Goal: Download file/media

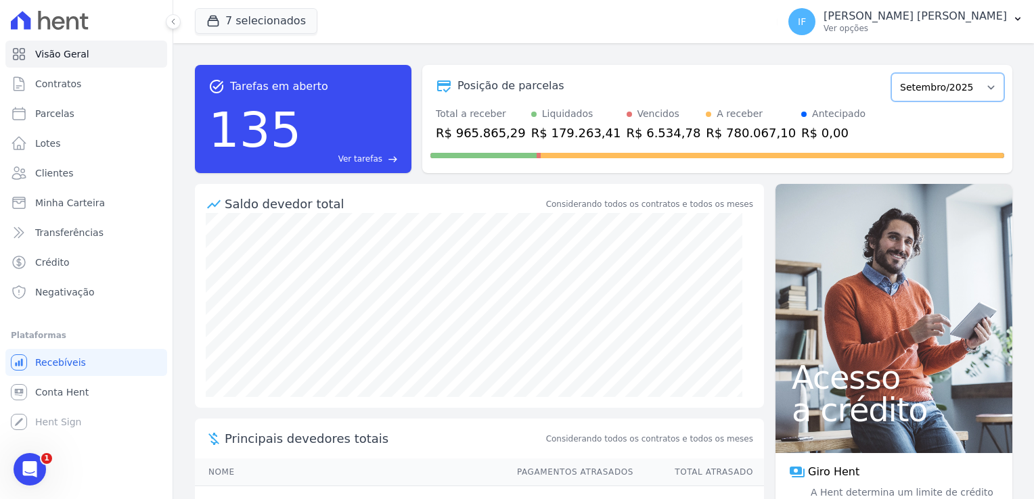
click at [948, 90] on select "Fevereiro/2024 Março/2024 Abril/2024 Maio/2024 Junho/2024 Julho/2024 Agosto/202…" at bounding box center [947, 87] width 113 height 28
click at [269, 21] on button "7 selecionados" at bounding box center [256, 21] width 122 height 26
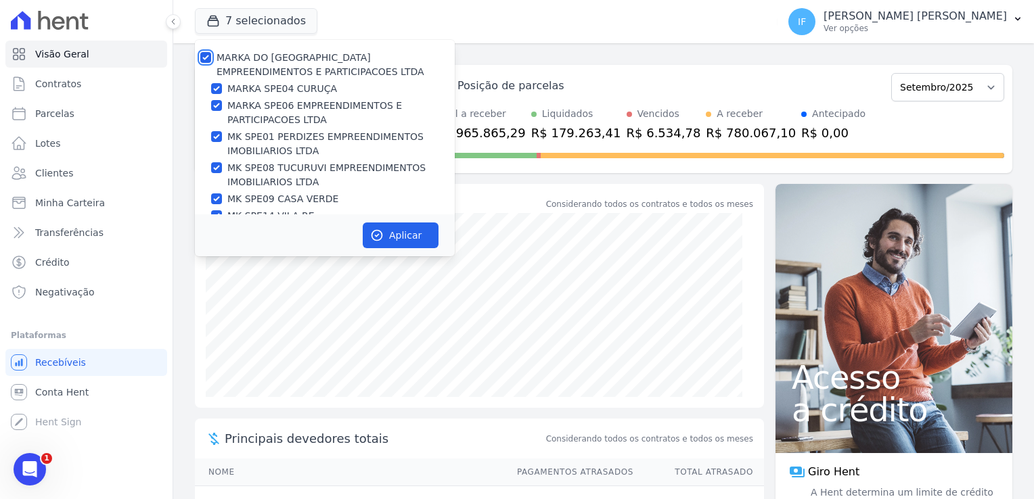
click at [202, 52] on input "MARKA DO [GEOGRAPHIC_DATA] EMPREENDIMENTOS E PARTICIPACOES LTDA" at bounding box center [205, 57] width 11 height 11
checkbox input "false"
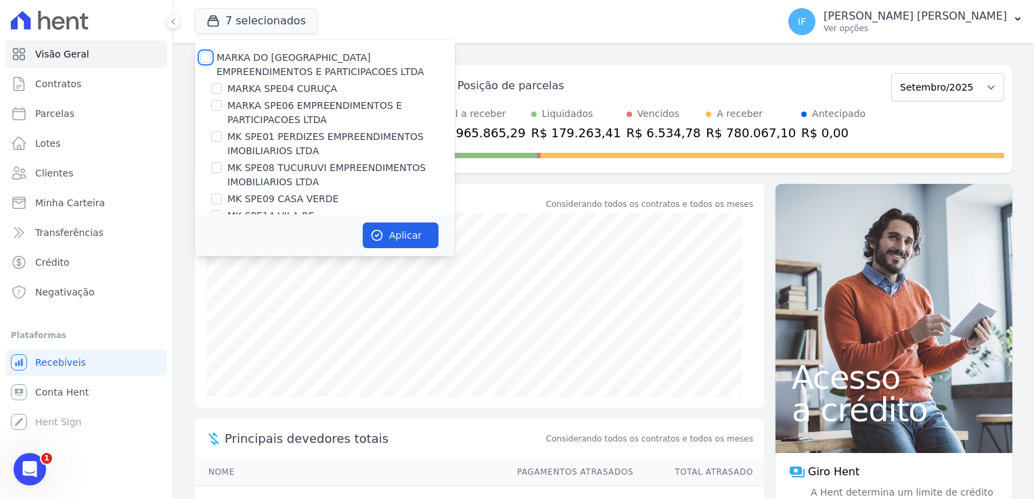
checkbox input "false"
click at [218, 87] on input "MARKA SPE04 CURUÇA" at bounding box center [216, 88] width 11 height 11
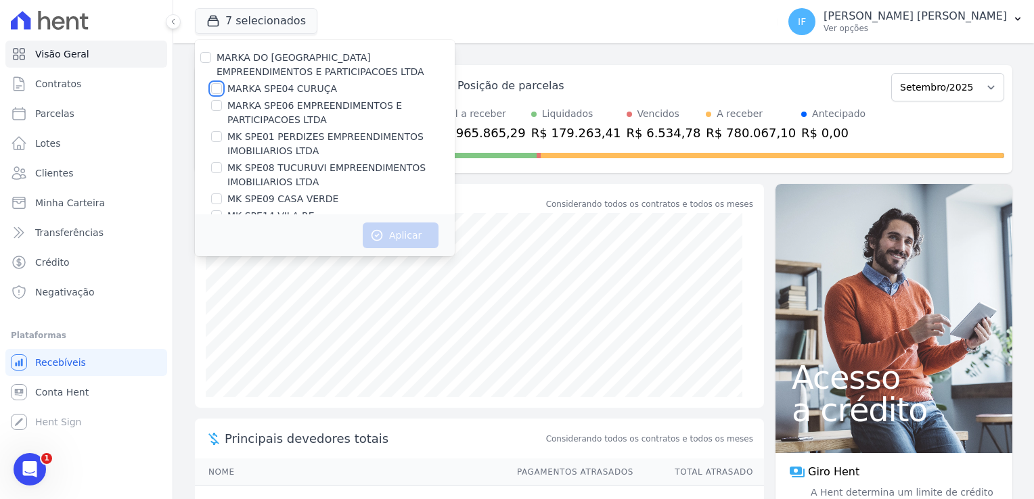
checkbox input "true"
click at [414, 231] on button "Aplicar" at bounding box center [401, 236] width 76 height 26
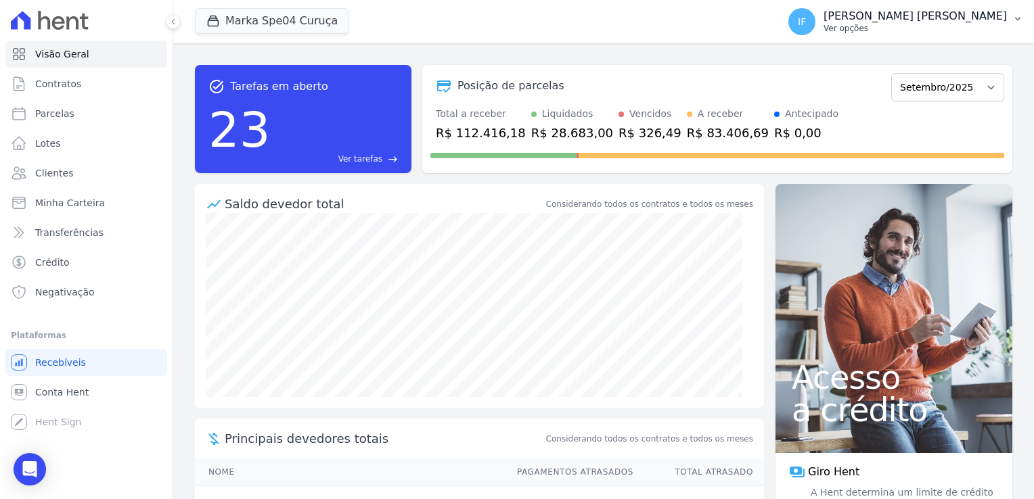
click at [902, 20] on p "[PERSON_NAME] [PERSON_NAME]" at bounding box center [914, 16] width 183 height 14
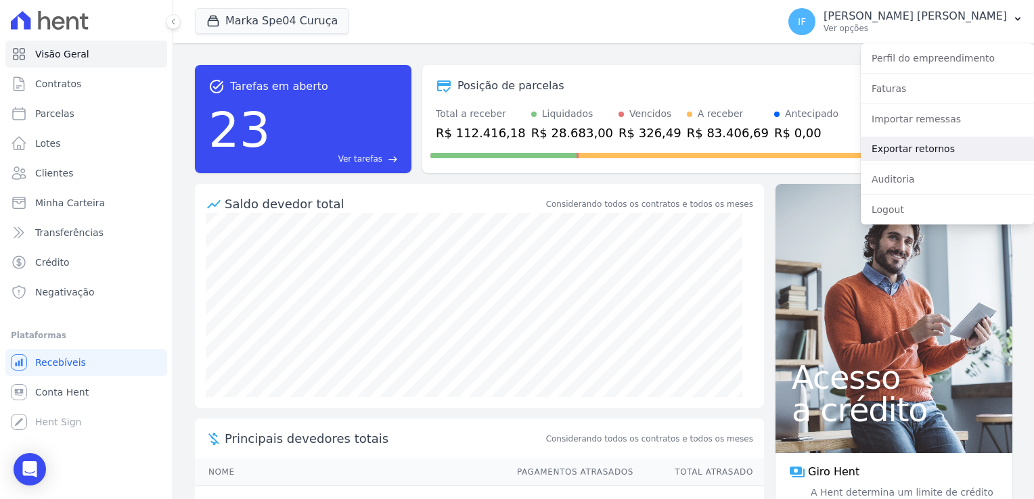
click at [925, 147] on link "Exportar retornos" at bounding box center [947, 149] width 173 height 24
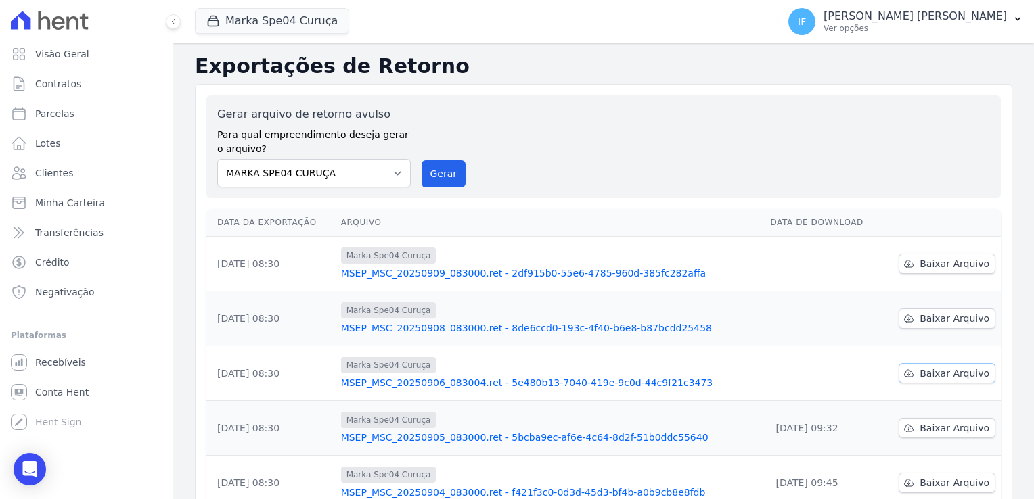
click at [940, 375] on span "Baixar Arquivo" at bounding box center [954, 374] width 70 height 14
click at [944, 318] on span "Baixar Arquivo" at bounding box center [954, 319] width 70 height 14
click at [940, 264] on span "Baixar Arquivo" at bounding box center [954, 264] width 70 height 14
click at [260, 18] on button "Marka Spe04 Curuça" at bounding box center [272, 21] width 154 height 26
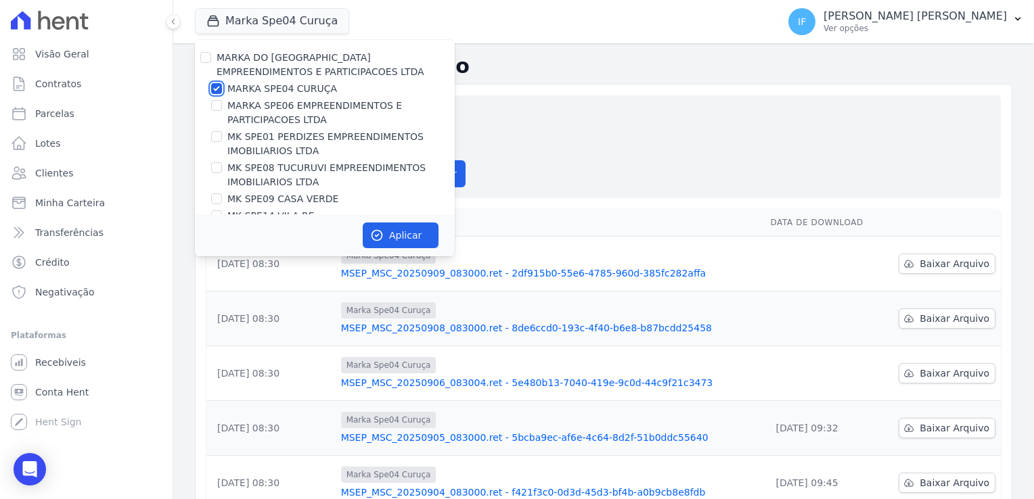
click at [219, 85] on input "MARKA SPE04 CURUÇA" at bounding box center [216, 88] width 11 height 11
checkbox input "false"
click at [214, 104] on input "MARKA SPE06 EMPREENDIMENTOS E PARTICIPACOES LTDA" at bounding box center [216, 105] width 11 height 11
checkbox input "true"
click at [396, 234] on button "Aplicar" at bounding box center [401, 236] width 76 height 26
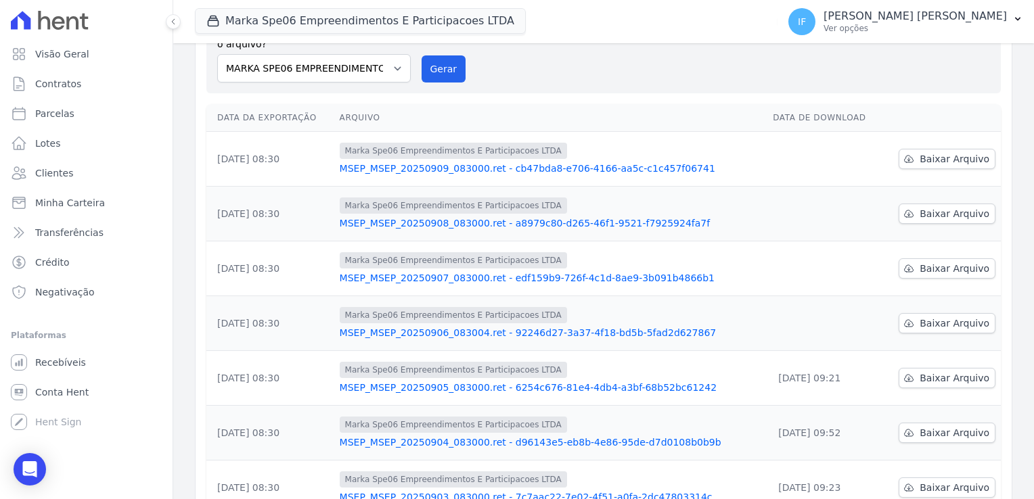
scroll to position [135, 0]
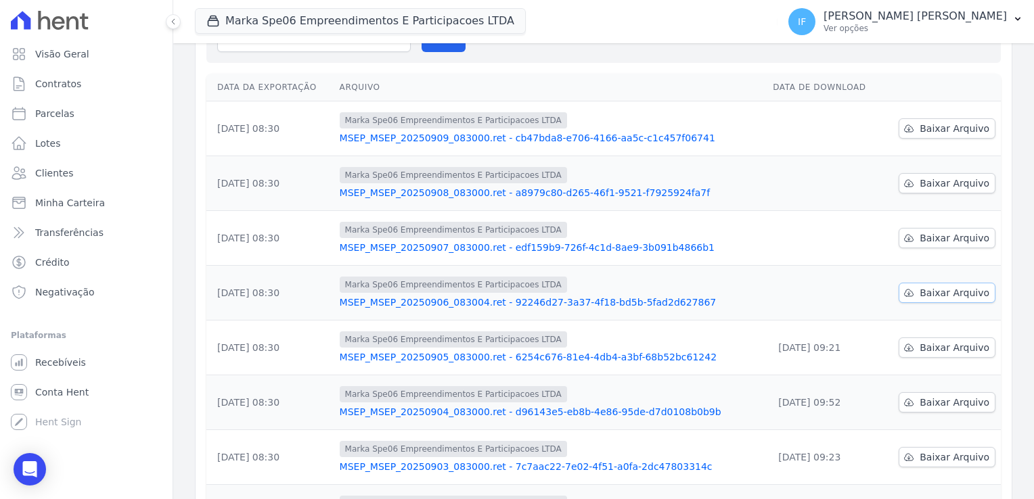
click at [946, 293] on span "Baixar Arquivo" at bounding box center [954, 293] width 70 height 14
click at [935, 237] on span "Baixar Arquivo" at bounding box center [954, 238] width 70 height 14
click at [946, 187] on span "Baixar Arquivo" at bounding box center [954, 184] width 70 height 14
click at [936, 127] on span "Baixar Arquivo" at bounding box center [954, 129] width 70 height 14
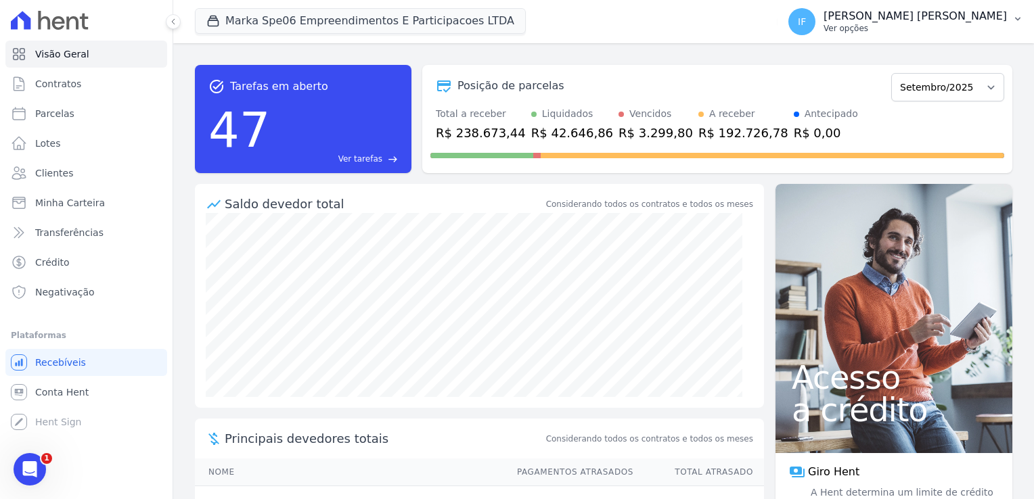
click at [904, 23] on p "Ver opções" at bounding box center [914, 28] width 183 height 11
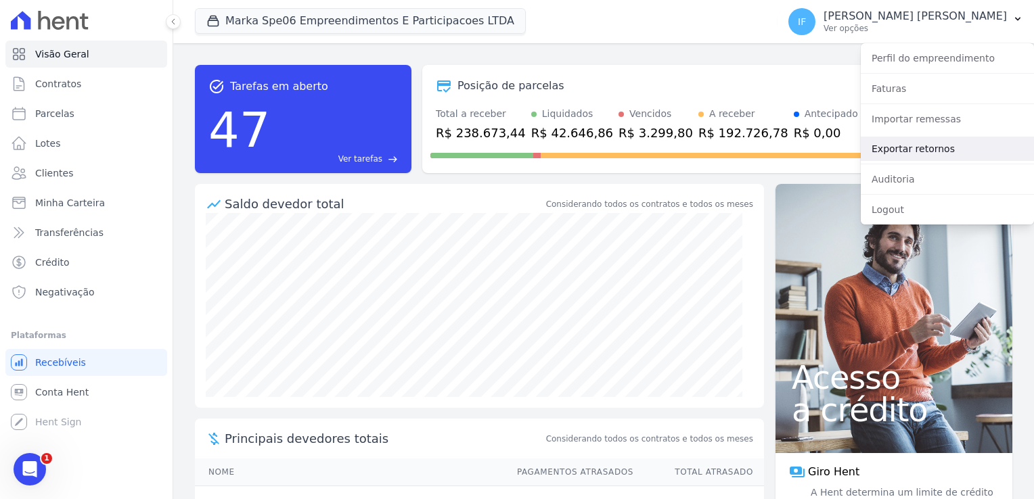
click at [899, 149] on link "Exportar retornos" at bounding box center [947, 149] width 173 height 24
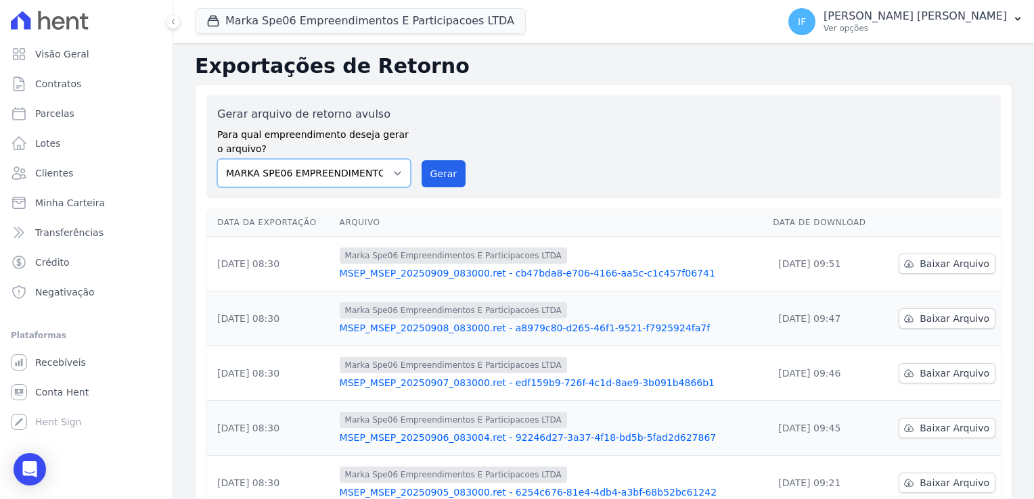
click at [384, 175] on select "MARKA SPE04 CURUÇA MARKA SPE06 EMPREENDIMENTOS E PARTICIPACOES LTDA MK SPE01 PE…" at bounding box center [313, 173] width 193 height 28
click at [342, 15] on button "Marka Spe06 Empreendimentos E Participacoes LTDA" at bounding box center [360, 21] width 331 height 26
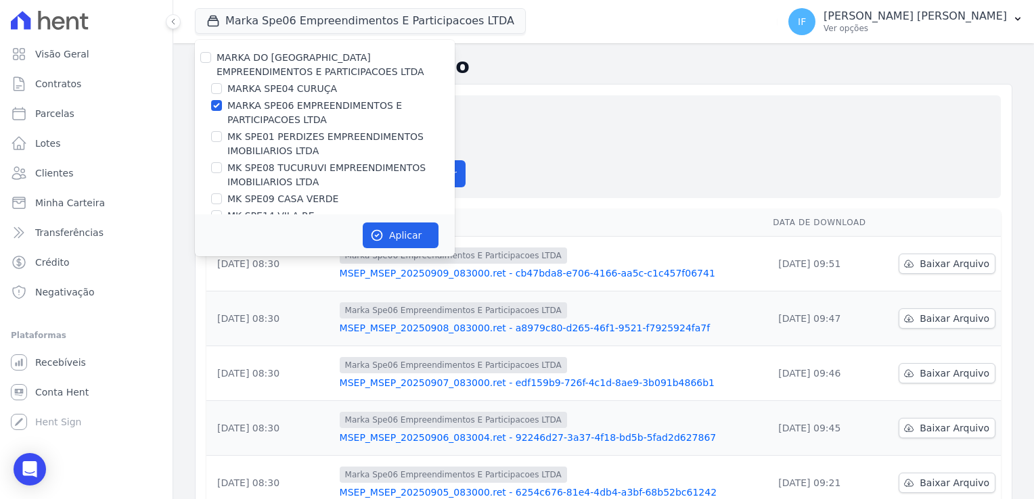
click at [219, 114] on div "MARKA SPE06 EMPREENDIMENTOS E PARTICIPACOES LTDA" at bounding box center [325, 113] width 260 height 28
click at [216, 103] on input "MARKA SPE06 EMPREENDIMENTOS E PARTICIPACOES LTDA" at bounding box center [216, 105] width 11 height 11
checkbox input "false"
click at [216, 140] on input "MK SPE01 PERDIZES EMPREENDIMENTOS IMOBILIARIOS LTDA" at bounding box center [216, 136] width 11 height 11
checkbox input "true"
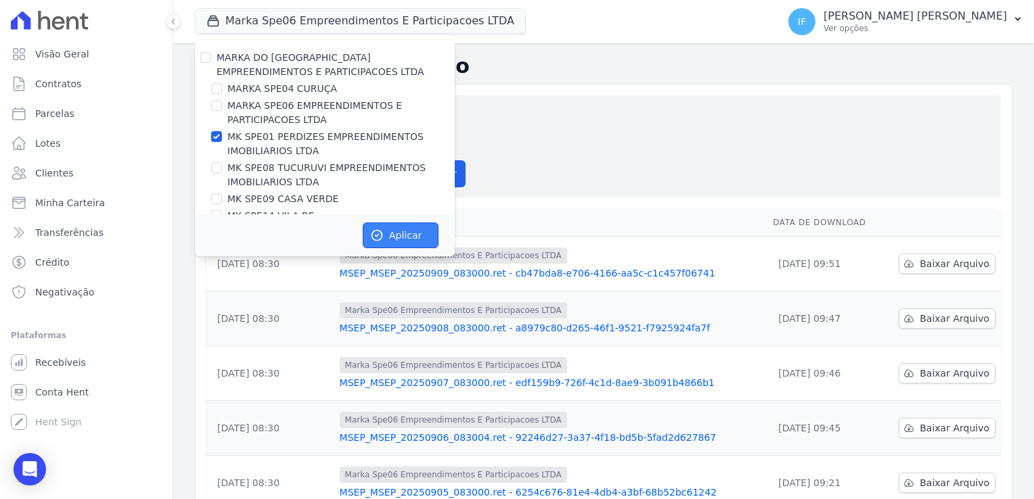
click at [390, 236] on button "Aplicar" at bounding box center [401, 236] width 76 height 26
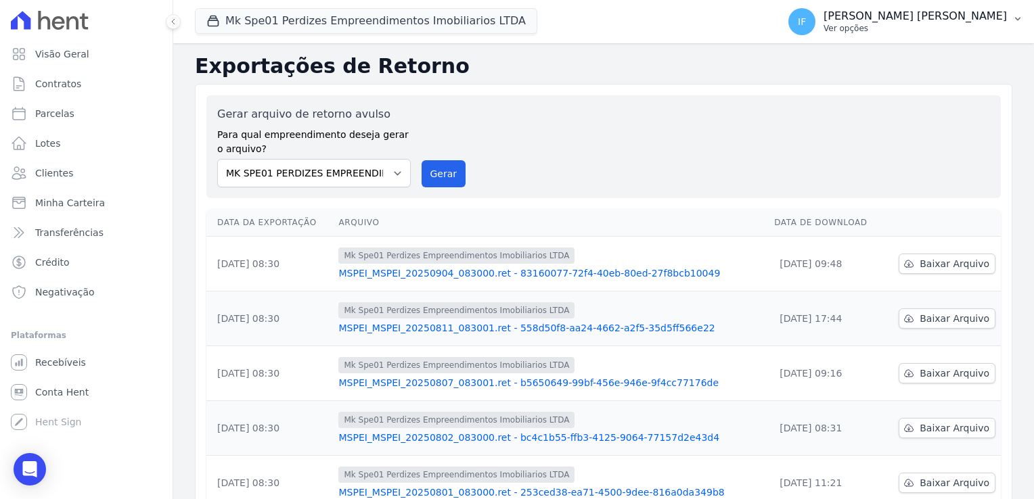
click at [931, 17] on p "[PERSON_NAME] [PERSON_NAME]" at bounding box center [914, 16] width 183 height 14
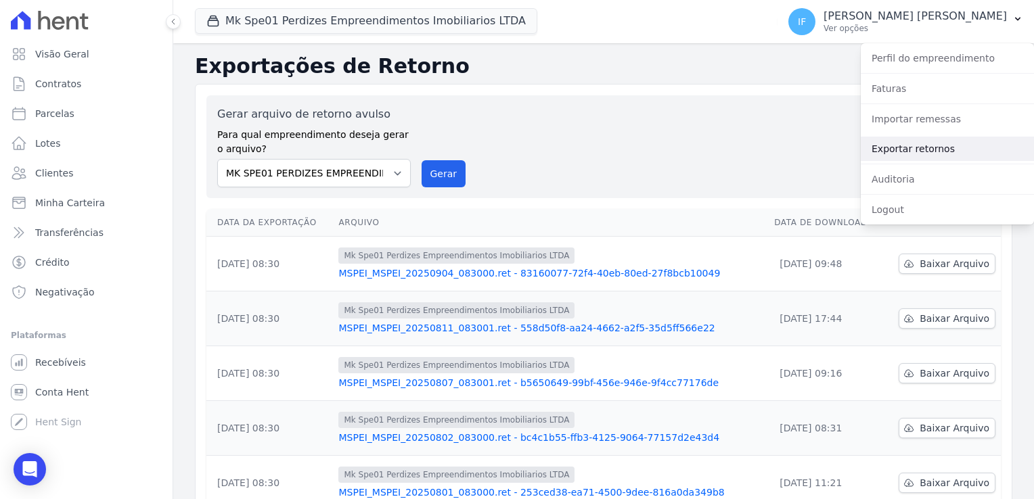
click at [951, 150] on link "Exportar retornos" at bounding box center [947, 149] width 173 height 24
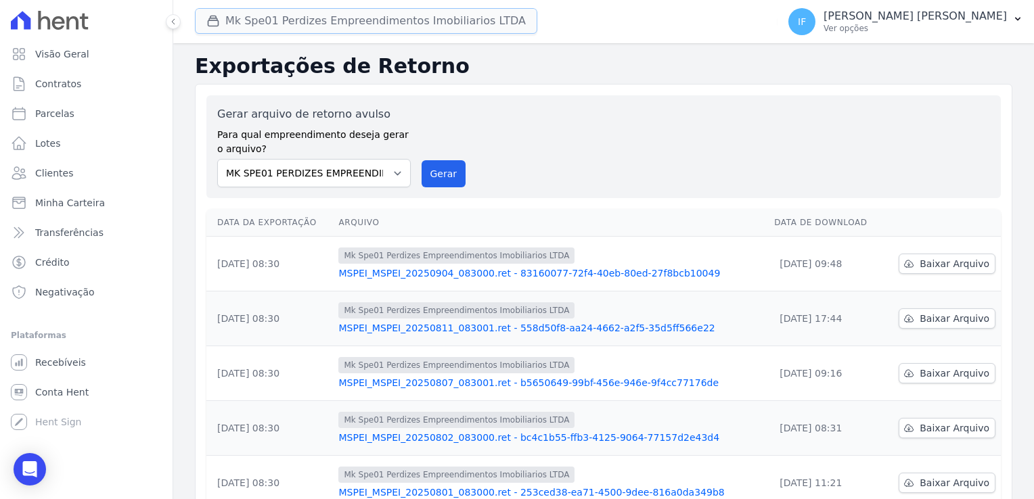
click at [386, 21] on button "Mk Spe01 Perdizes Empreendimentos Imobiliarios LTDA" at bounding box center [366, 21] width 342 height 26
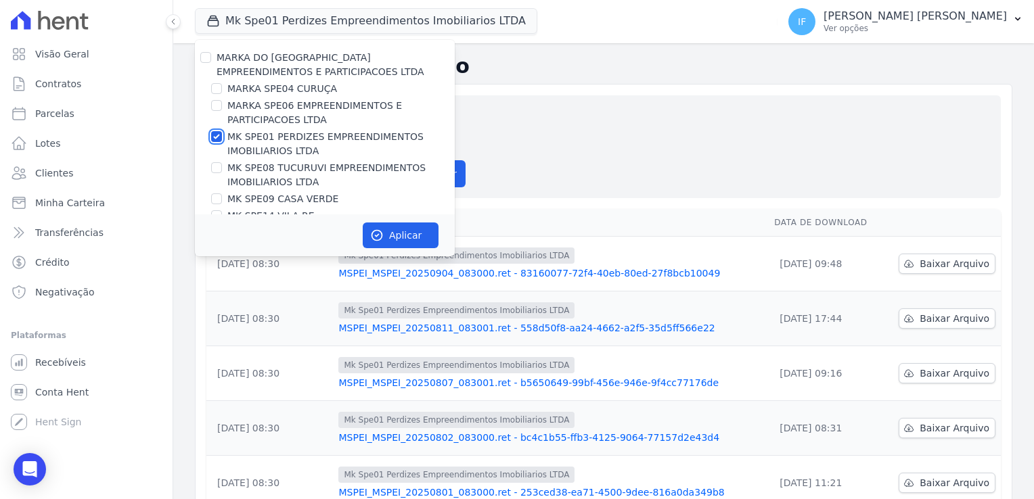
click at [215, 139] on input "MK SPE01 PERDIZES EMPREENDIMENTOS IMOBILIARIOS LTDA" at bounding box center [216, 136] width 11 height 11
checkbox input "false"
click at [216, 170] on input "MK SPE08 TUCURUVI EMPREENDIMENTOS IMOBILIARIOS LTDA" at bounding box center [216, 167] width 11 height 11
checkbox input "true"
click at [391, 233] on button "Aplicar" at bounding box center [401, 236] width 76 height 26
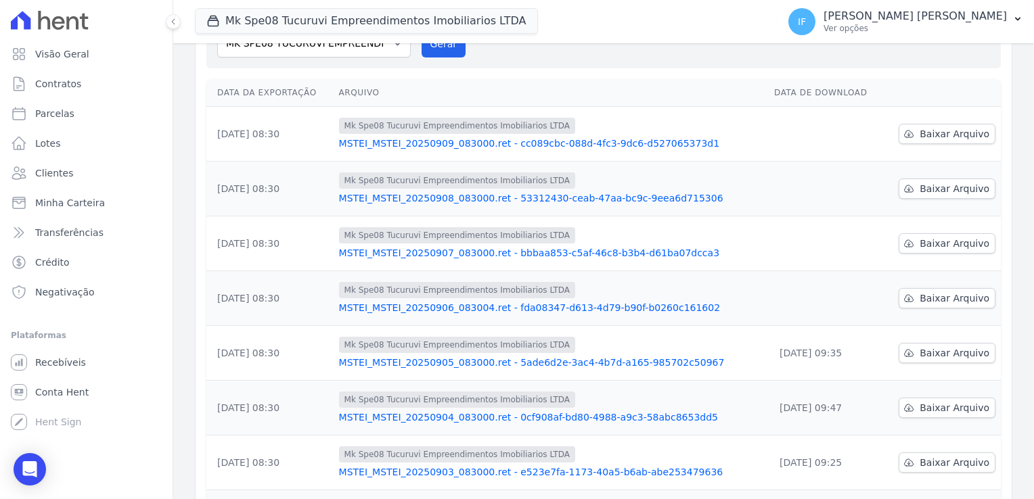
scroll to position [135, 0]
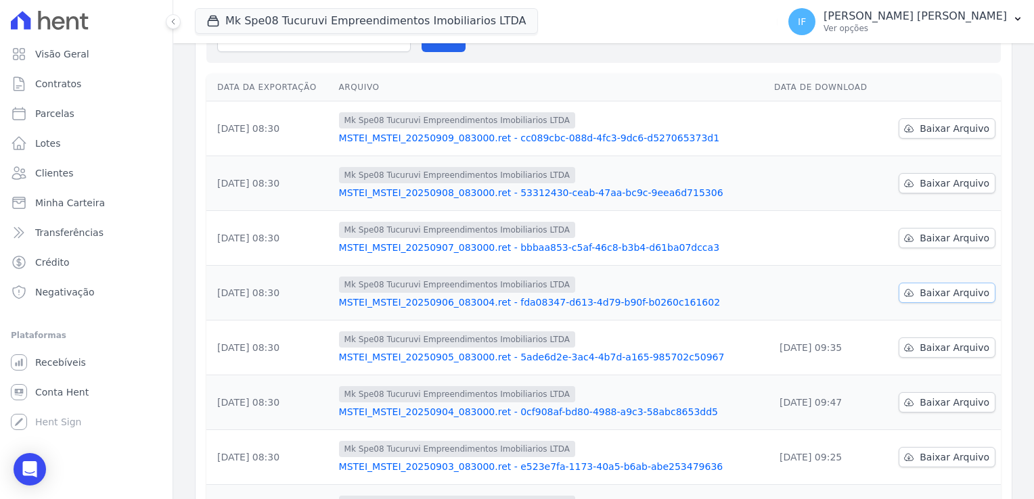
click at [934, 294] on span "Baixar Arquivo" at bounding box center [954, 293] width 70 height 14
click at [925, 238] on span "Baixar Arquivo" at bounding box center [954, 238] width 70 height 14
click at [925, 233] on span "Baixar Arquivo" at bounding box center [954, 238] width 70 height 14
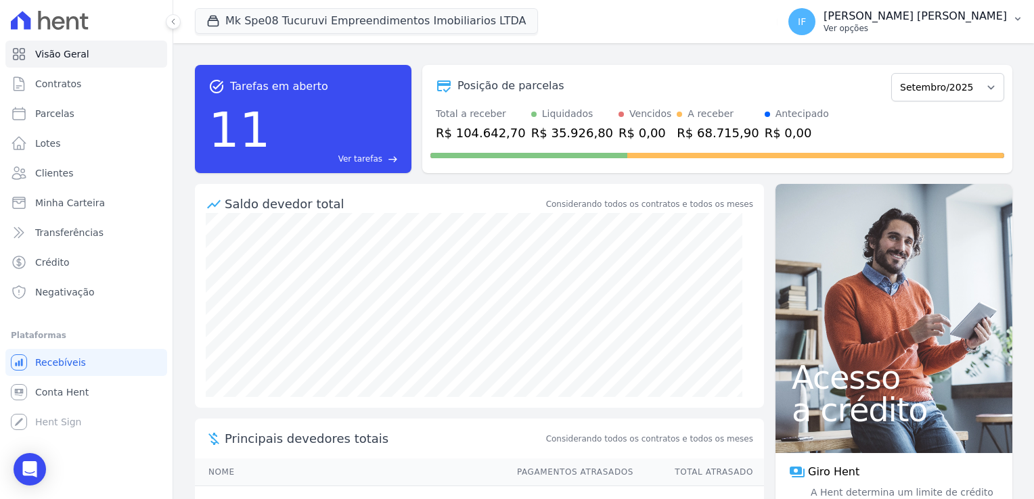
click at [909, 25] on p "Ver opções" at bounding box center [914, 28] width 183 height 11
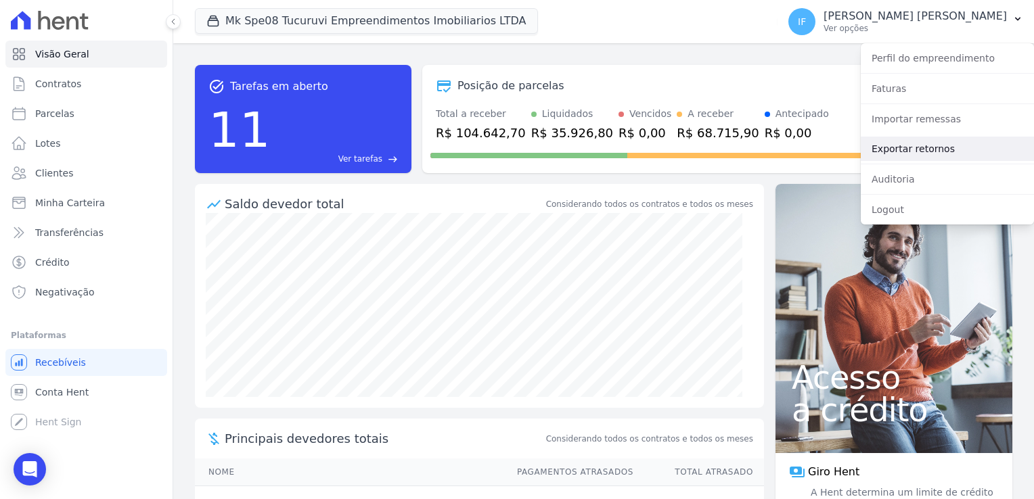
click at [924, 150] on link "Exportar retornos" at bounding box center [947, 149] width 173 height 24
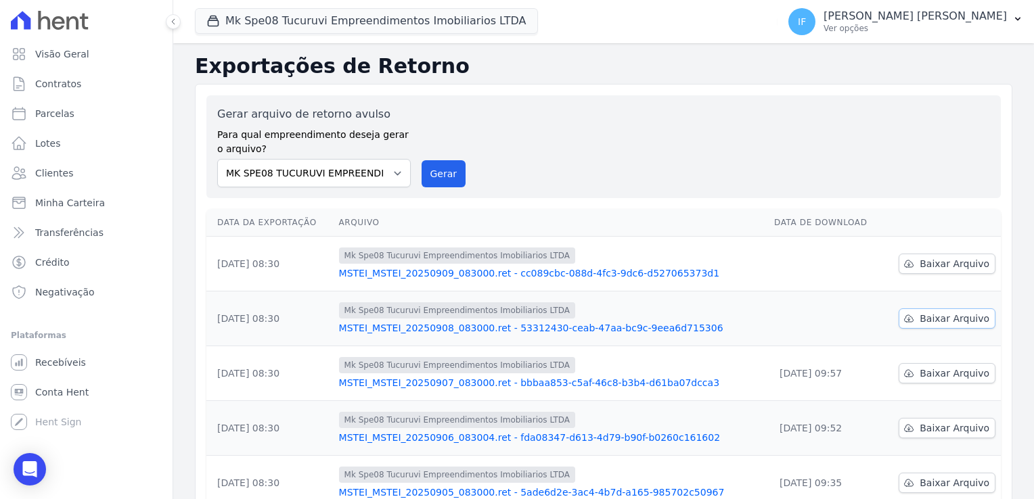
click at [940, 317] on span "Baixar Arquivo" at bounding box center [954, 319] width 70 height 14
click at [934, 259] on span "Baixar Arquivo" at bounding box center [954, 264] width 70 height 14
click at [346, 20] on button "Mk Spe08 Tucuruvi Empreendimentos Imobiliarios LTDA" at bounding box center [366, 21] width 343 height 26
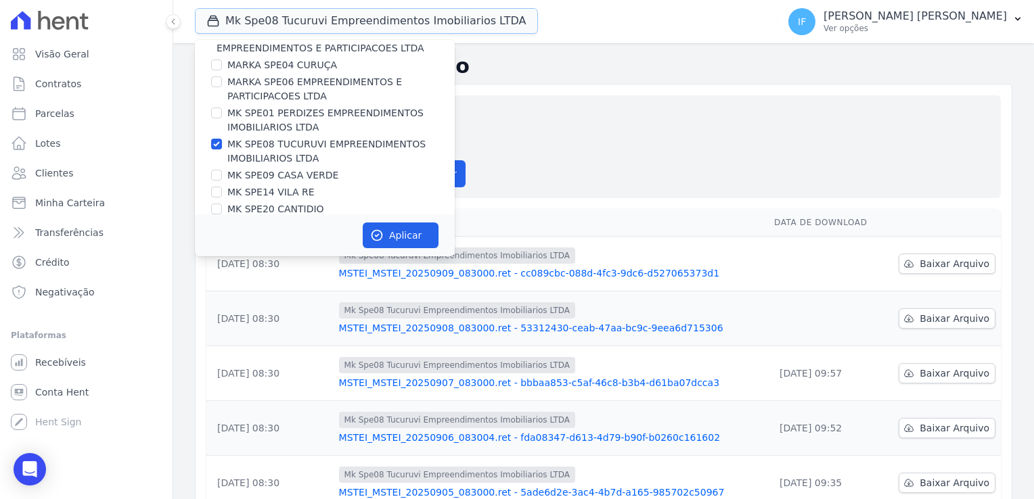
scroll to position [36, 0]
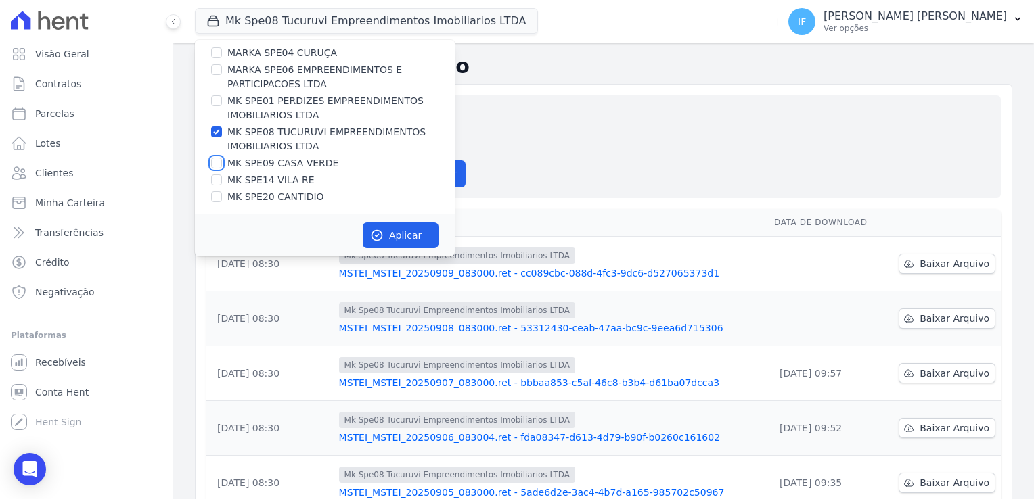
click at [216, 164] on input "MK SPE09 CASA VERDE" at bounding box center [216, 163] width 11 height 11
checkbox input "true"
click at [216, 134] on input "MK SPE08 TUCURUVI EMPREENDIMENTOS IMOBILIARIOS LTDA" at bounding box center [216, 132] width 11 height 11
checkbox input "false"
click at [398, 231] on button "Aplicar" at bounding box center [401, 236] width 76 height 26
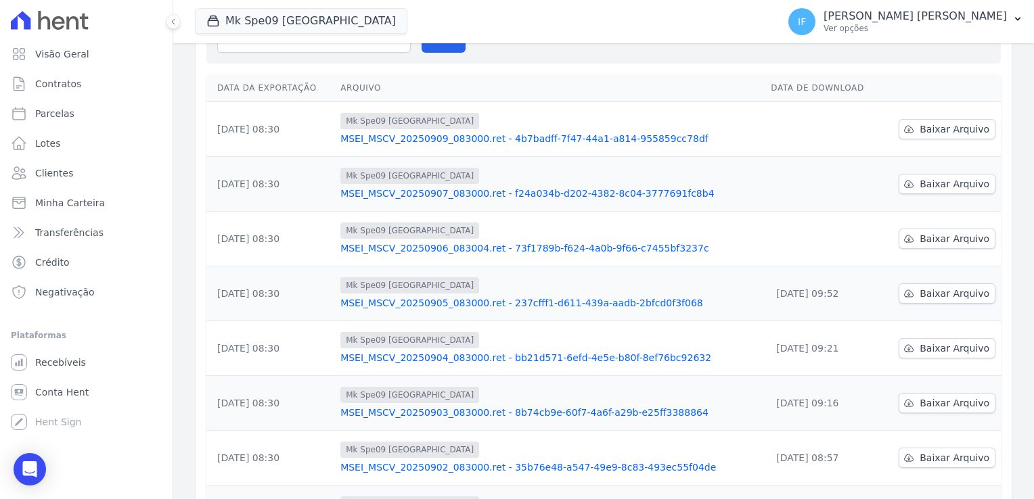
scroll to position [135, 0]
click at [942, 237] on span "Baixar Arquivo" at bounding box center [954, 238] width 70 height 14
click at [927, 183] on span "Baixar Arquivo" at bounding box center [954, 184] width 70 height 14
click at [948, 183] on span "Baixar Arquivo" at bounding box center [954, 184] width 70 height 14
click at [936, 127] on span "Baixar Arquivo" at bounding box center [954, 129] width 70 height 14
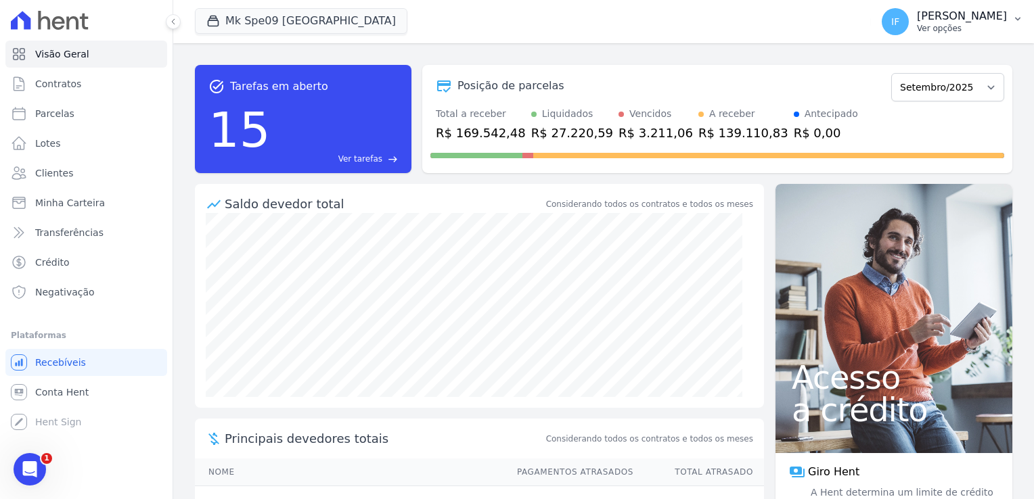
click at [920, 20] on p "[PERSON_NAME] [PERSON_NAME]" at bounding box center [962, 16] width 90 height 14
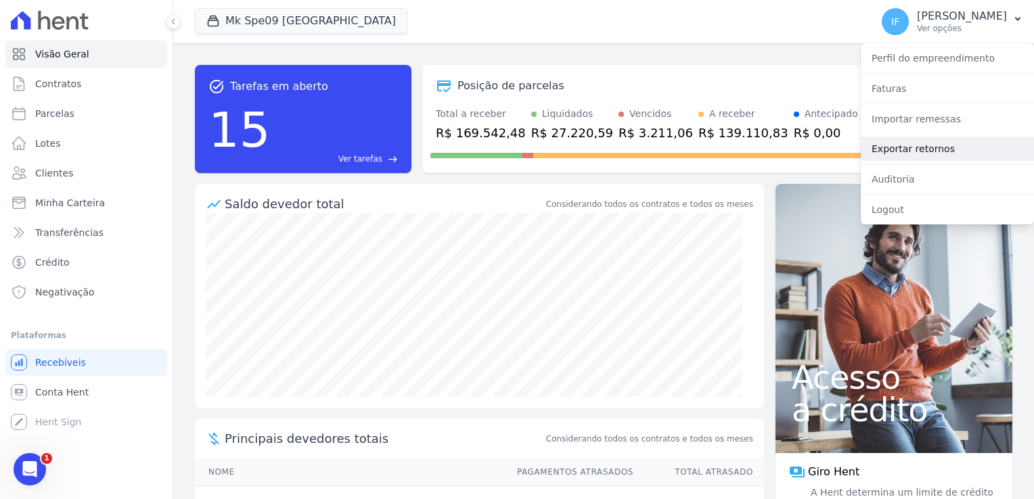
click at [929, 151] on link "Exportar retornos" at bounding box center [947, 149] width 173 height 24
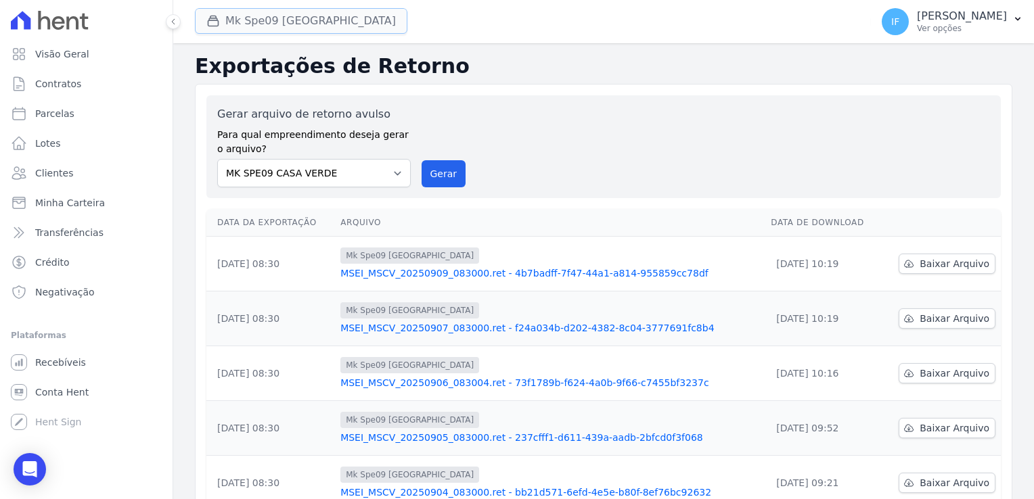
click at [219, 18] on icon "button" at bounding box center [213, 21] width 14 height 14
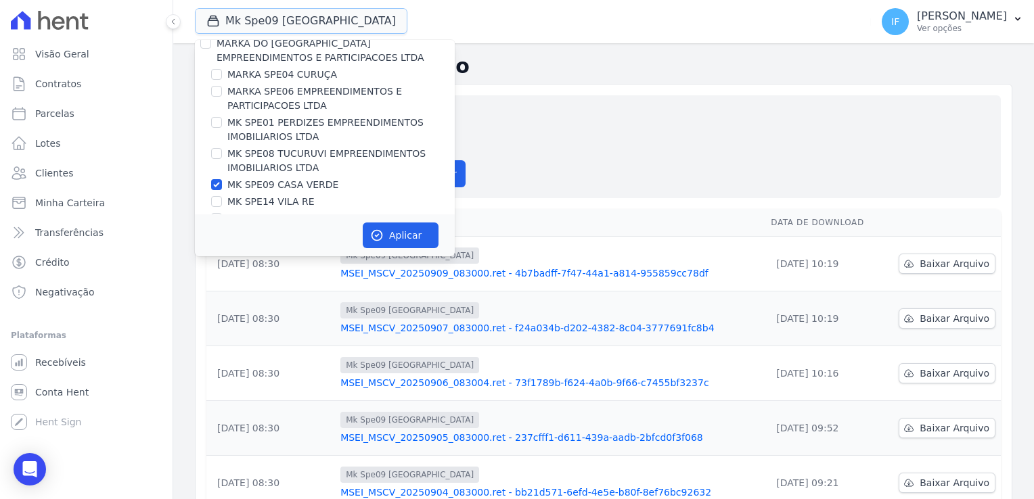
scroll to position [36, 0]
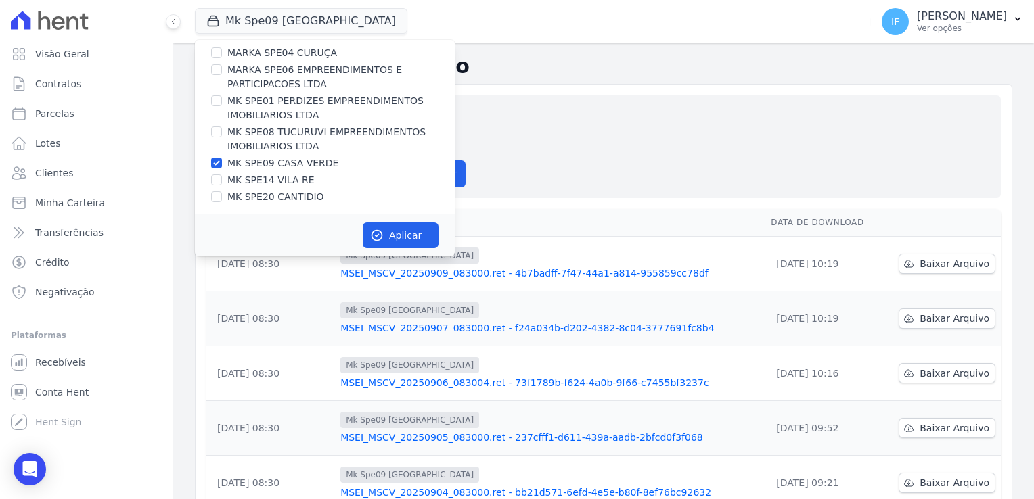
click at [231, 161] on label "MK SPE09 CASA VERDE" at bounding box center [282, 163] width 111 height 14
click at [222, 161] on input "MK SPE09 CASA VERDE" at bounding box center [216, 163] width 11 height 11
checkbox input "false"
click at [231, 179] on label "MK SPE14 VILA RE" at bounding box center [270, 180] width 87 height 14
click at [222, 179] on input "MK SPE14 VILA RE" at bounding box center [216, 180] width 11 height 11
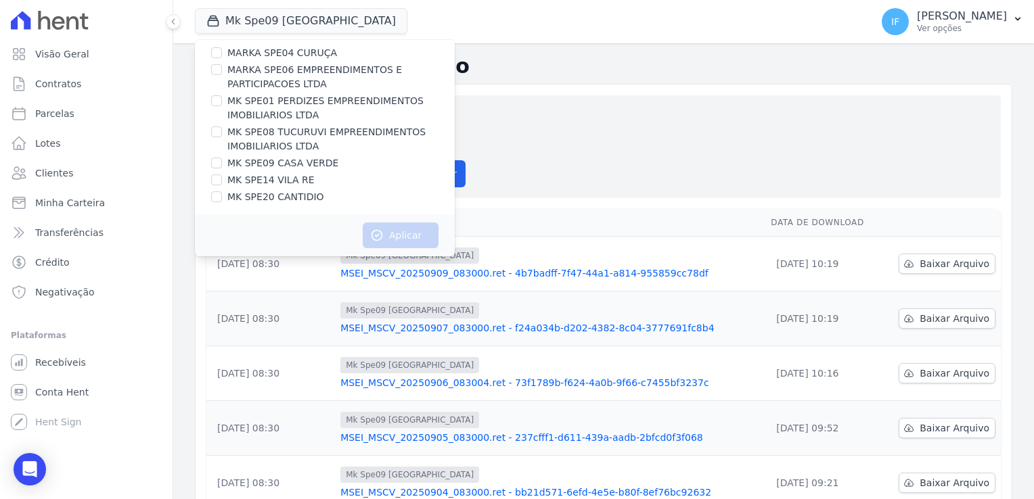
checkbox input "true"
click at [388, 235] on button "Aplicar" at bounding box center [401, 236] width 76 height 26
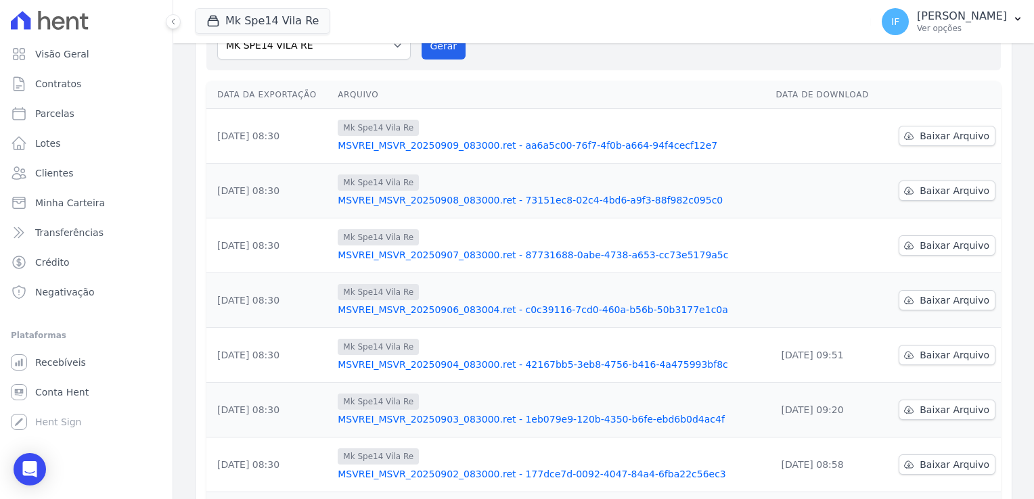
scroll to position [135, 0]
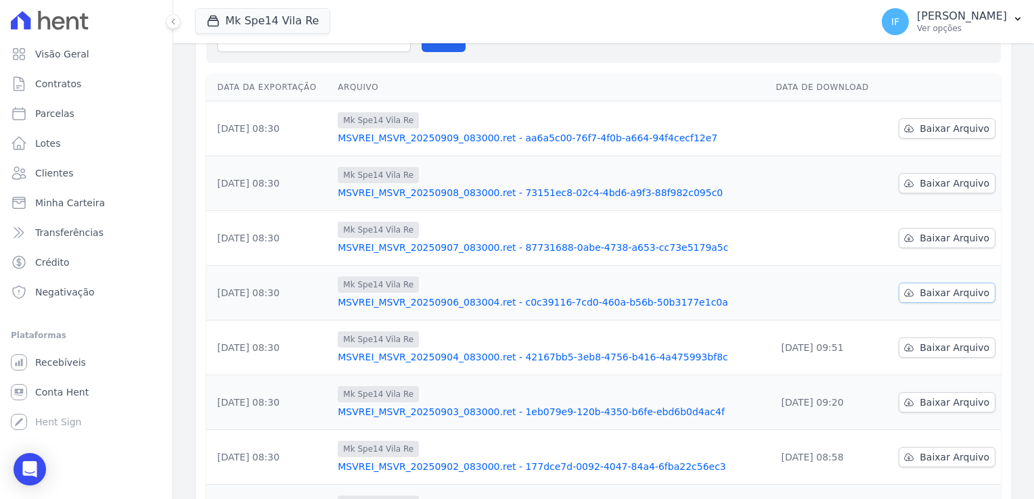
click at [940, 291] on span "Baixar Arquivo" at bounding box center [954, 293] width 70 height 14
click at [942, 237] on span "Baixar Arquivo" at bounding box center [954, 238] width 70 height 14
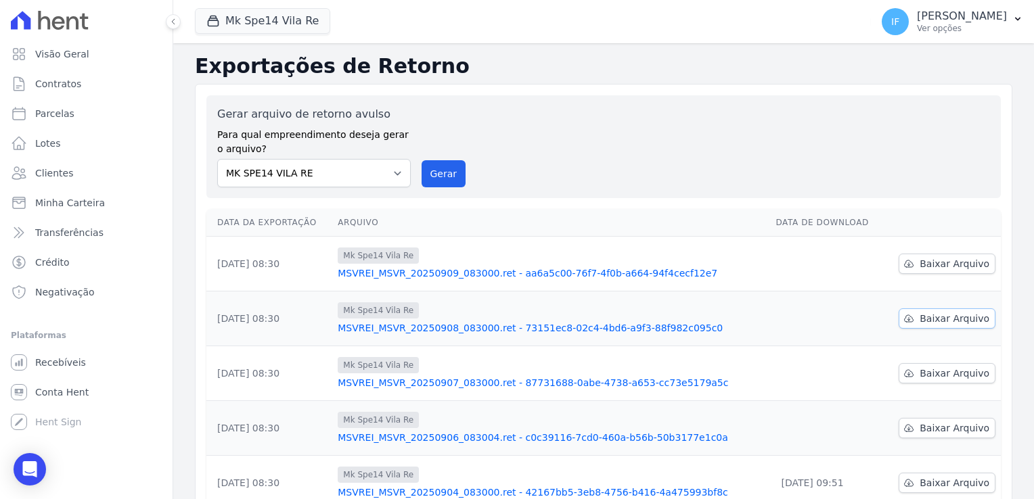
click at [928, 316] on span "Baixar Arquivo" at bounding box center [954, 319] width 70 height 14
click at [931, 268] on span "Baixar Arquivo" at bounding box center [954, 264] width 70 height 14
click at [633, 68] on h2 "Exportações de Retorno" at bounding box center [603, 66] width 817 height 24
click at [238, 19] on button "Mk Spe14 Vila Re" at bounding box center [262, 21] width 135 height 26
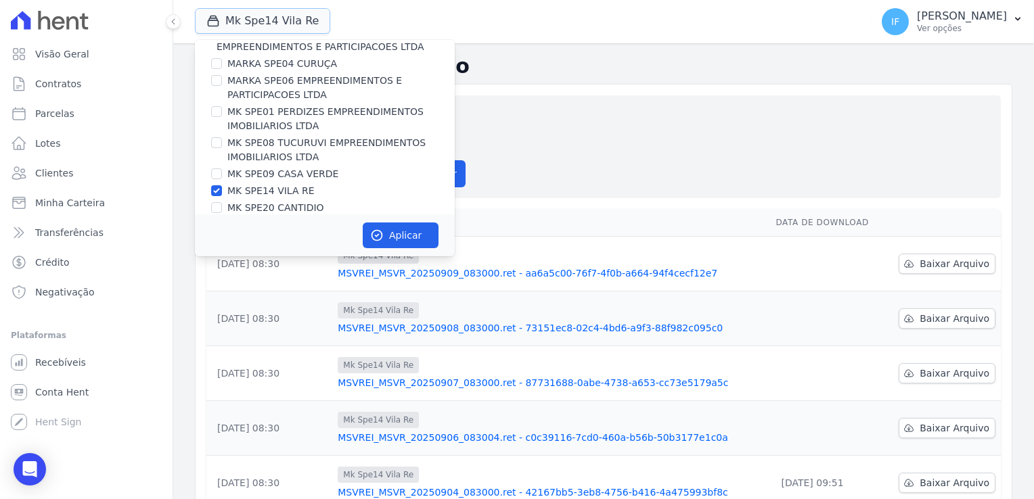
scroll to position [36, 0]
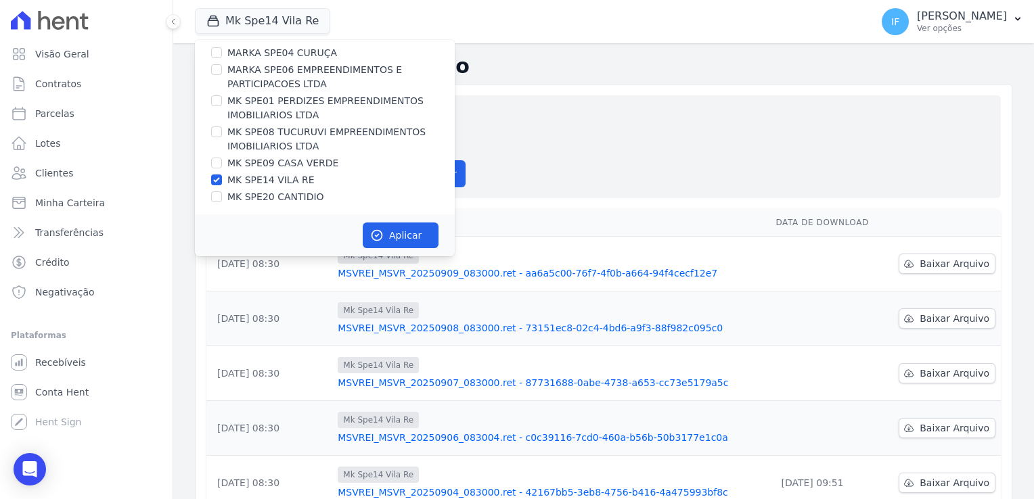
click at [223, 173] on div "MK SPE14 VILA RE" at bounding box center [325, 180] width 260 height 14
click at [221, 180] on input "MK SPE14 VILA RE" at bounding box center [216, 180] width 11 height 11
checkbox input "false"
click at [216, 202] on div at bounding box center [216, 197] width 11 height 14
click at [214, 196] on input "MK SPE20 CANTIDIO" at bounding box center [216, 196] width 11 height 11
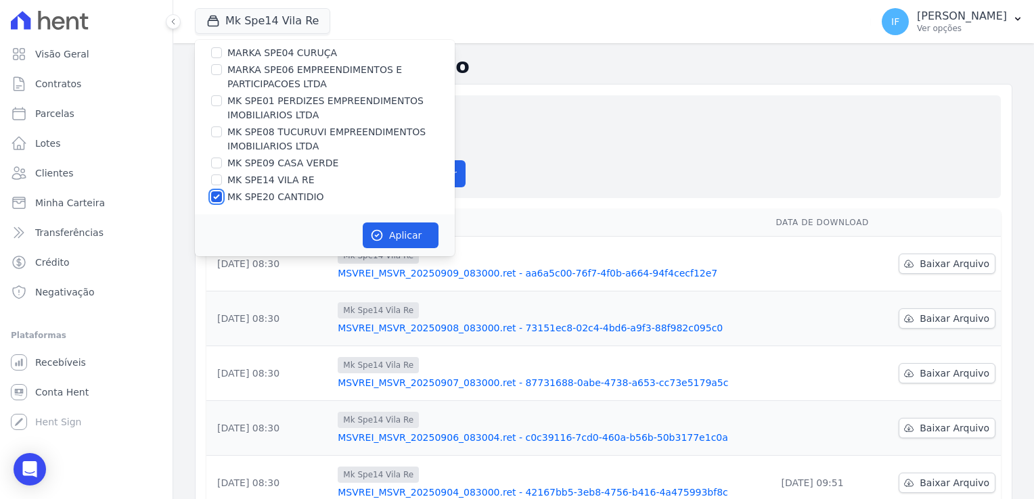
click at [214, 196] on input "MK SPE20 CANTIDIO" at bounding box center [216, 196] width 11 height 11
click at [212, 194] on input "MK SPE20 CANTIDIO" at bounding box center [216, 196] width 11 height 11
checkbox input "true"
click at [405, 237] on button "Aplicar" at bounding box center [401, 236] width 76 height 26
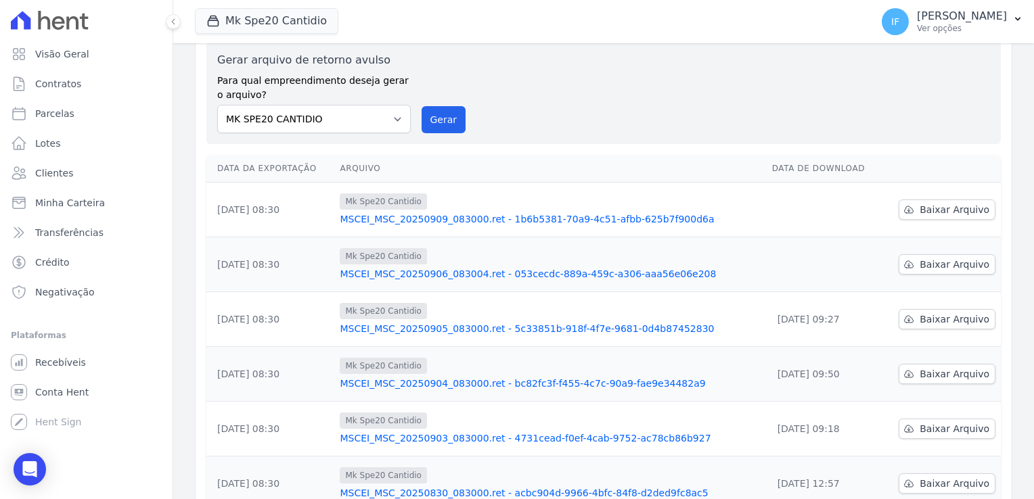
scroll to position [135, 0]
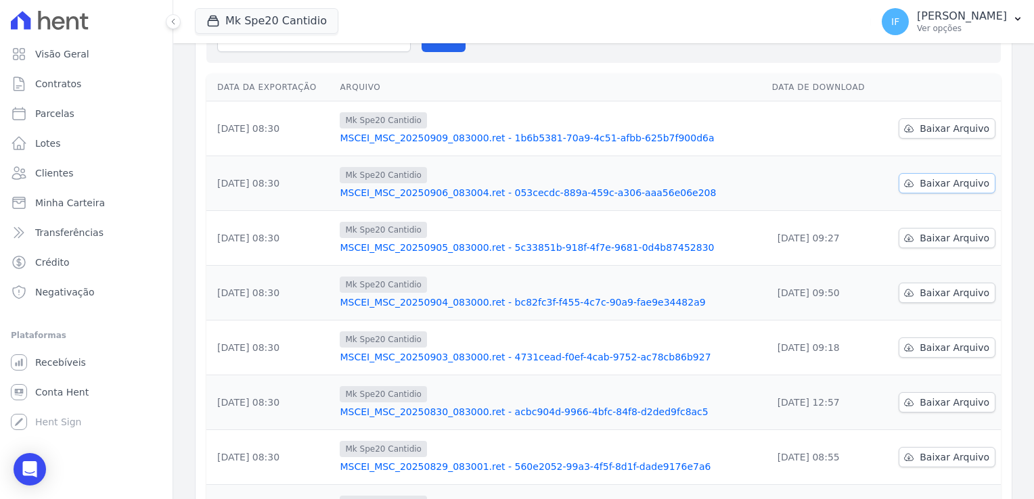
click at [933, 180] on span "Baixar Arquivo" at bounding box center [954, 184] width 70 height 14
click at [932, 130] on span "Baixar Arquivo" at bounding box center [954, 129] width 70 height 14
click at [663, 62] on div "Gerar arquivo de retorno avulso Para qual empreendimento deseja gerar o arquivo…" at bounding box center [603, 11] width 794 height 103
click at [290, 23] on button "Mk Spe20 Cantidio" at bounding box center [266, 21] width 143 height 26
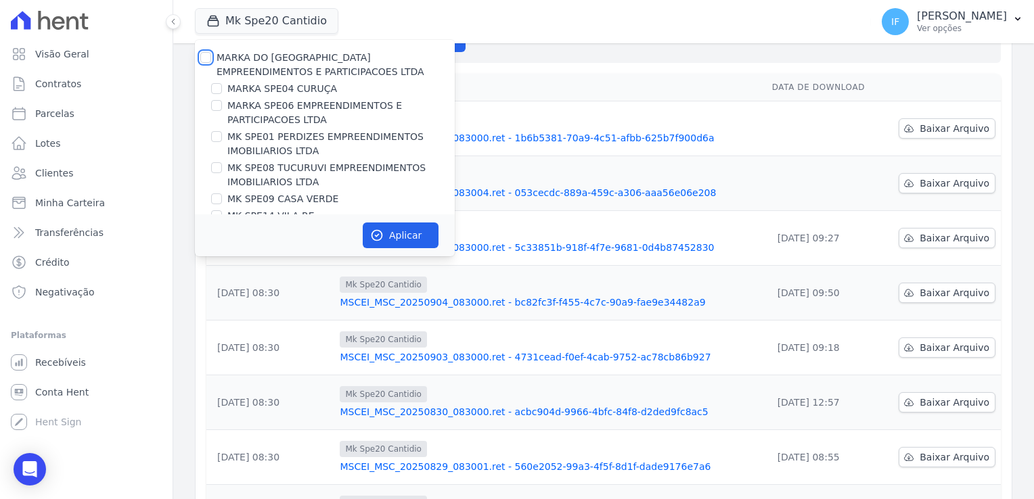
click at [201, 58] on input "MARKA DO [GEOGRAPHIC_DATA] EMPREENDIMENTOS E PARTICIPACOES LTDA" at bounding box center [205, 57] width 11 height 11
checkbox input "true"
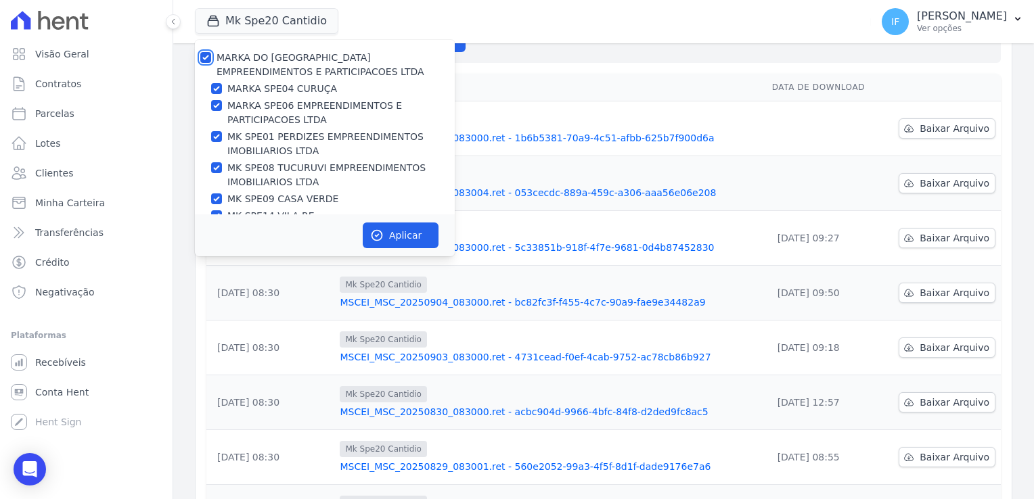
checkbox input "true"
click at [392, 241] on button "Aplicar" at bounding box center [401, 236] width 76 height 26
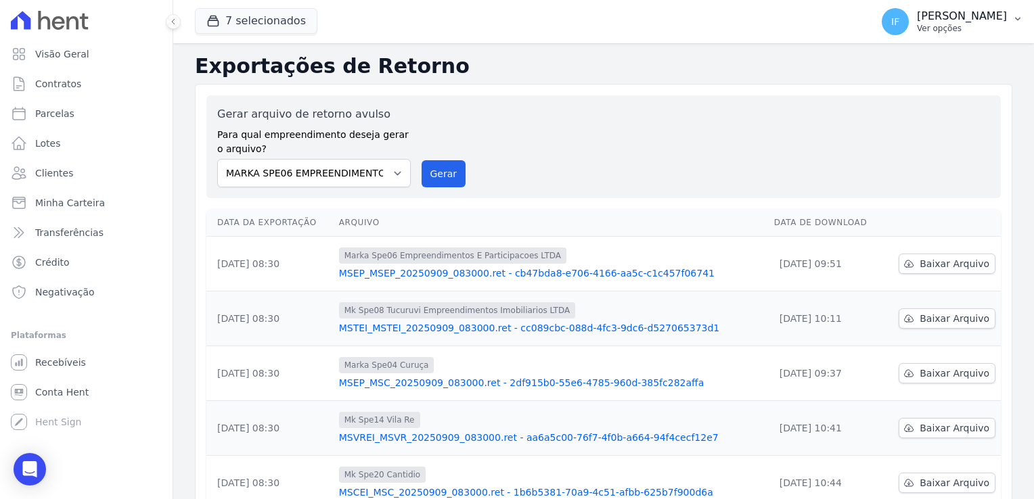
click at [920, 22] on div "Isabel Fernanda Bianchi Ver opções" at bounding box center [962, 21] width 90 height 24
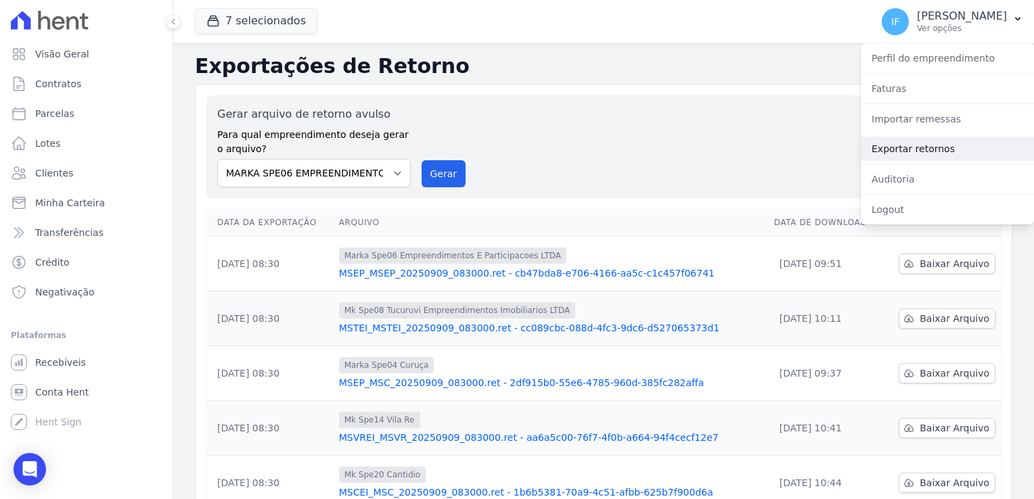
click at [914, 151] on link "Exportar retornos" at bounding box center [947, 149] width 173 height 24
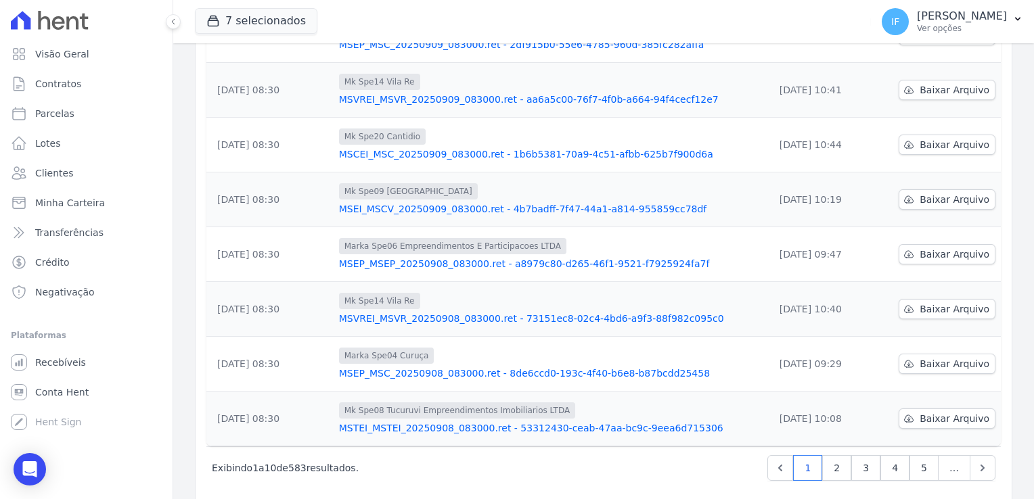
scroll to position [353, 0]
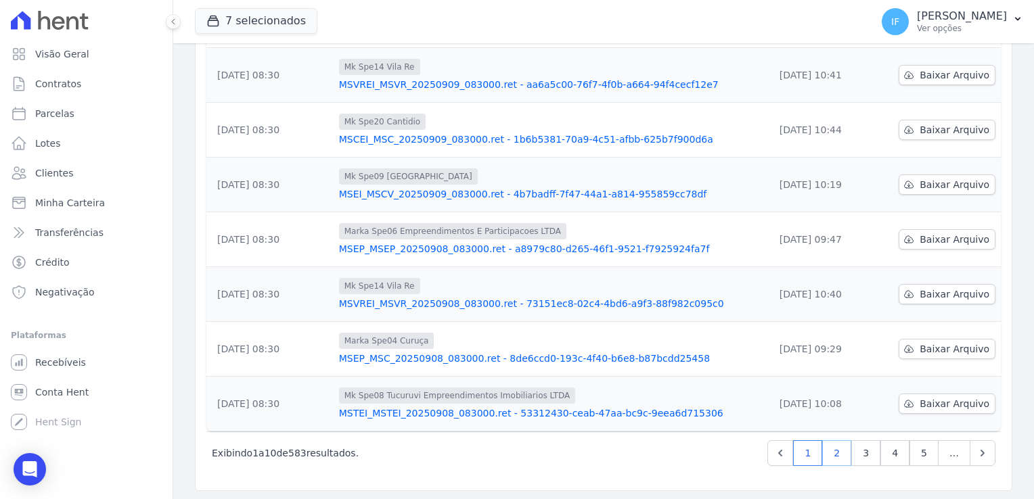
click at [828, 449] on link "2" at bounding box center [836, 453] width 29 height 26
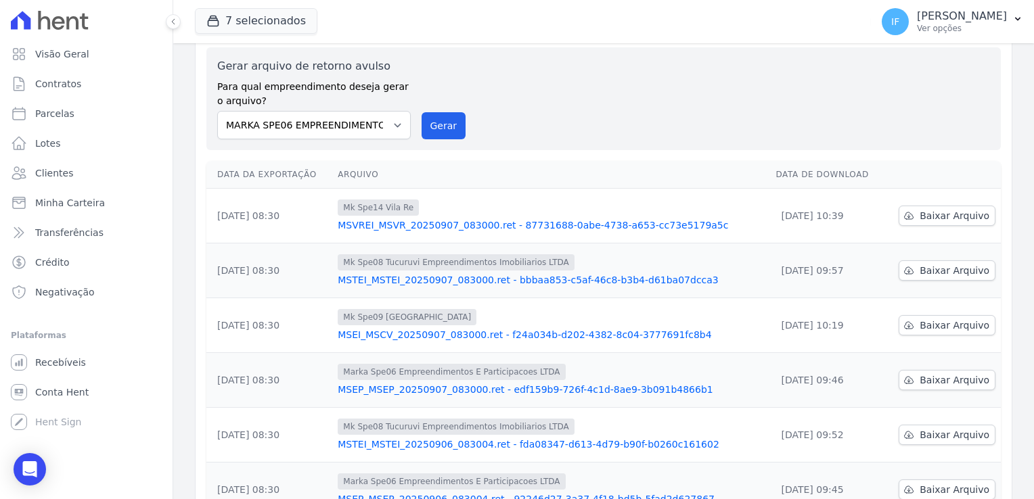
scroll to position [68, 0]
